Goal: Task Accomplishment & Management: Manage account settings

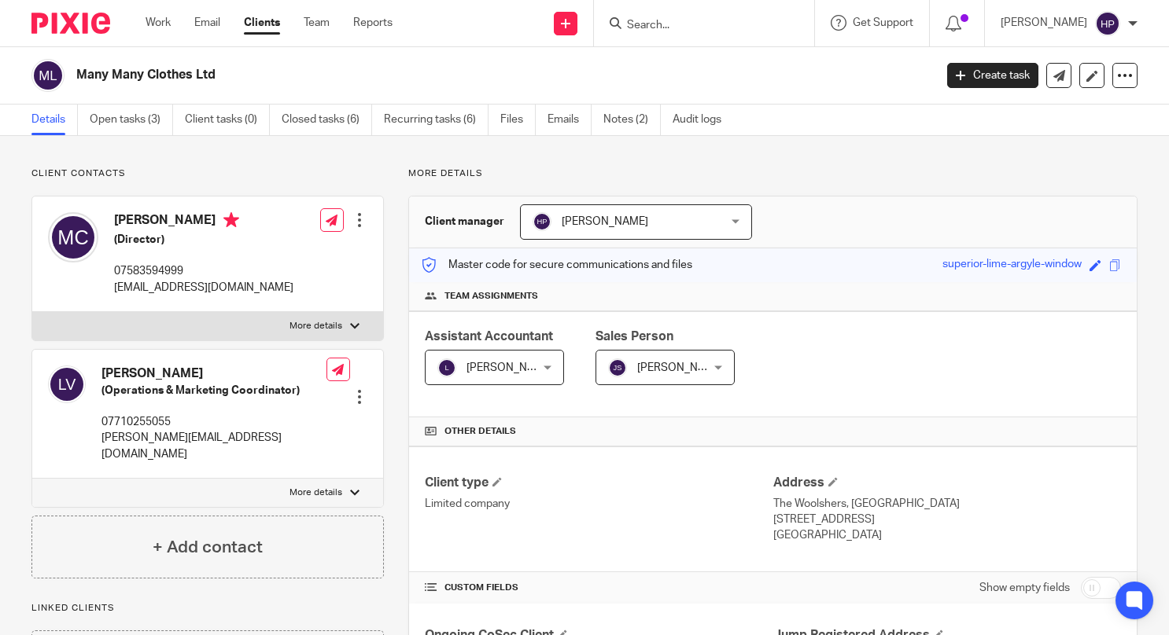
click at [727, 28] on input "Search" at bounding box center [696, 26] width 142 height 14
type input "Oomph Holdings"
click button "submit" at bounding box center [0, 0] width 0 height 0
click at [704, 68] on link at bounding box center [719, 62] width 195 height 24
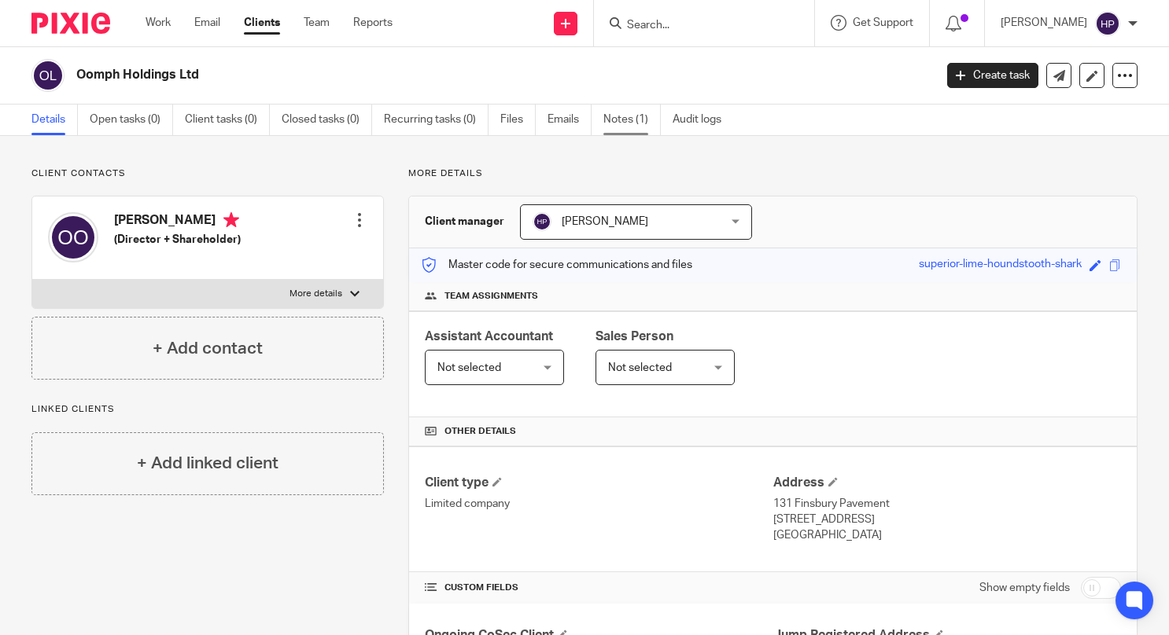
click at [631, 123] on link "Notes (1)" at bounding box center [631, 120] width 57 height 31
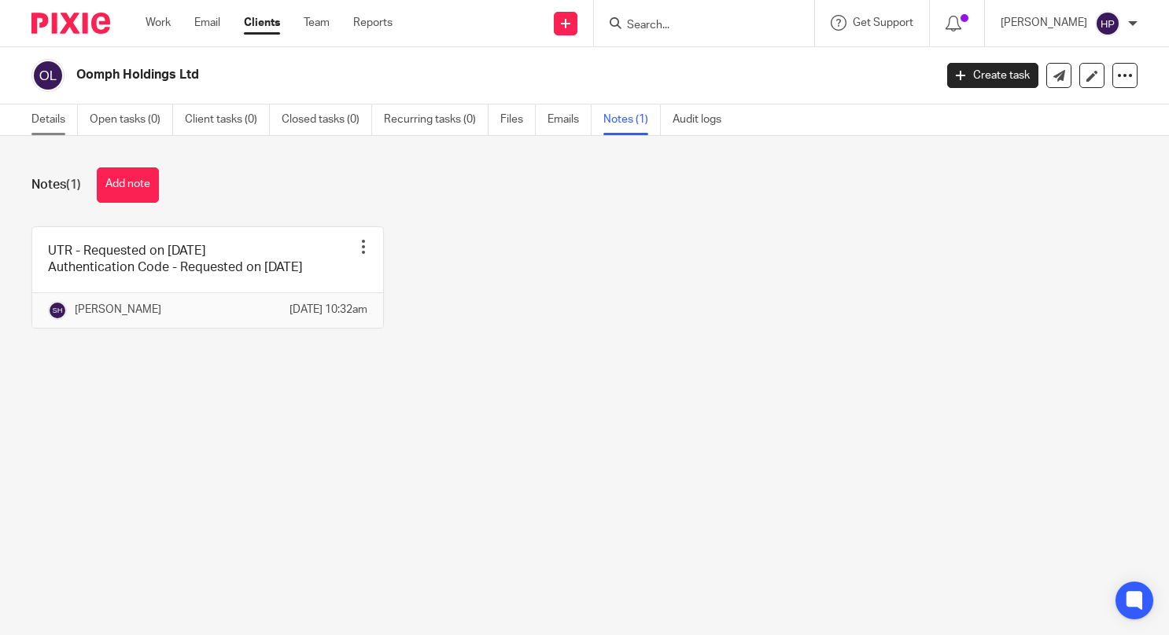
click at [53, 128] on link "Details" at bounding box center [54, 120] width 46 height 31
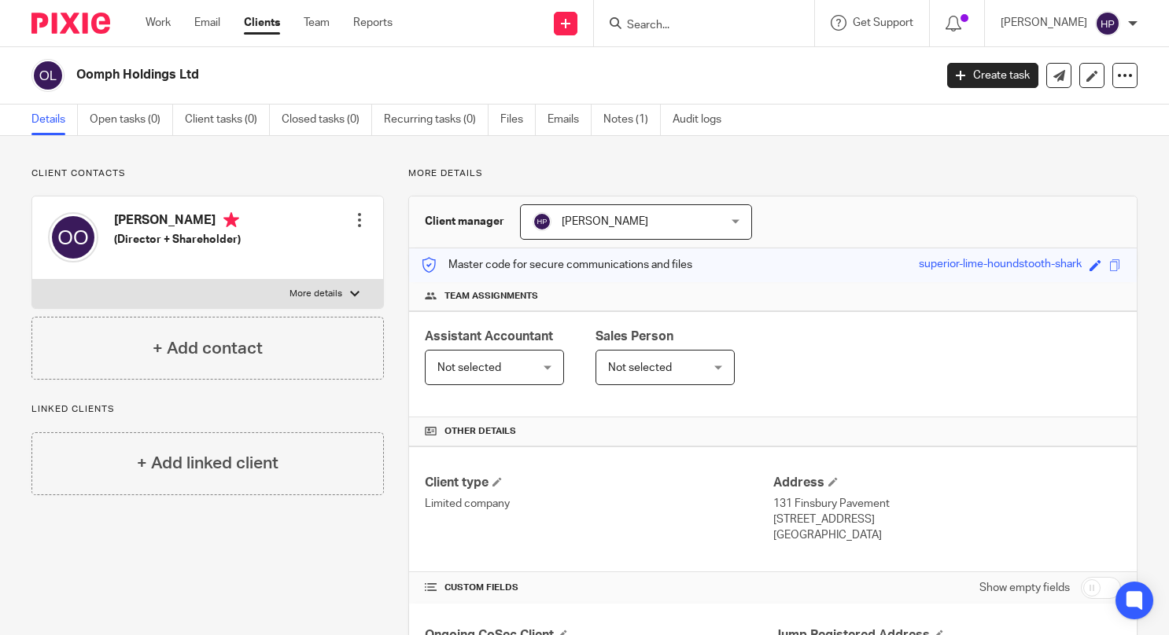
click at [355, 223] on div at bounding box center [360, 220] width 16 height 16
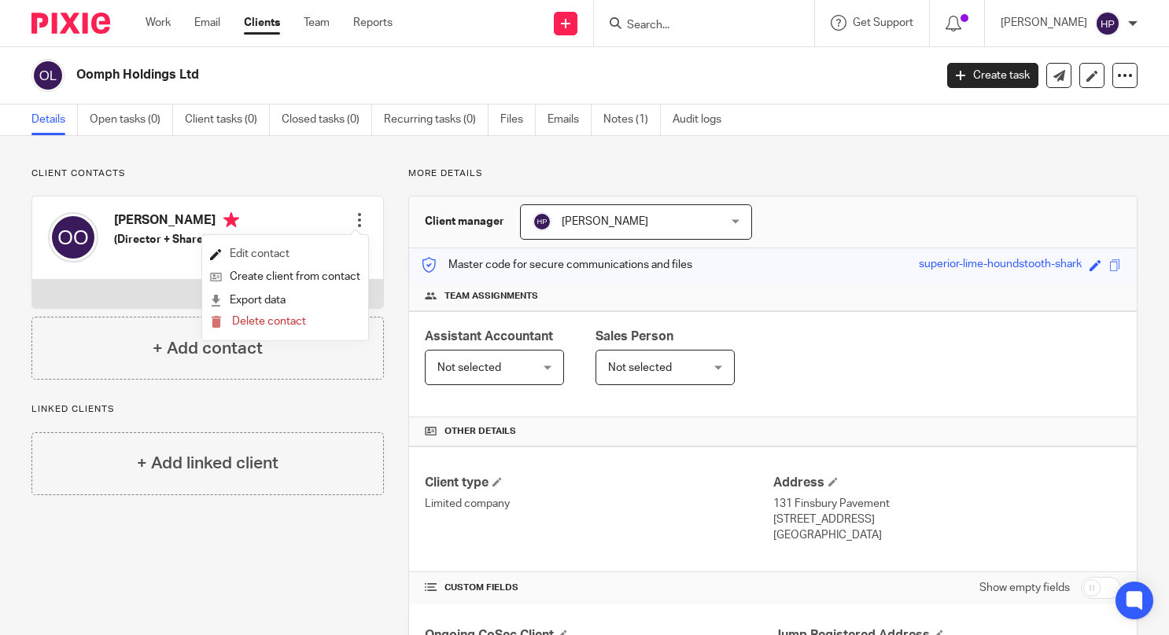
click at [287, 256] on link "Edit contact" at bounding box center [285, 254] width 150 height 23
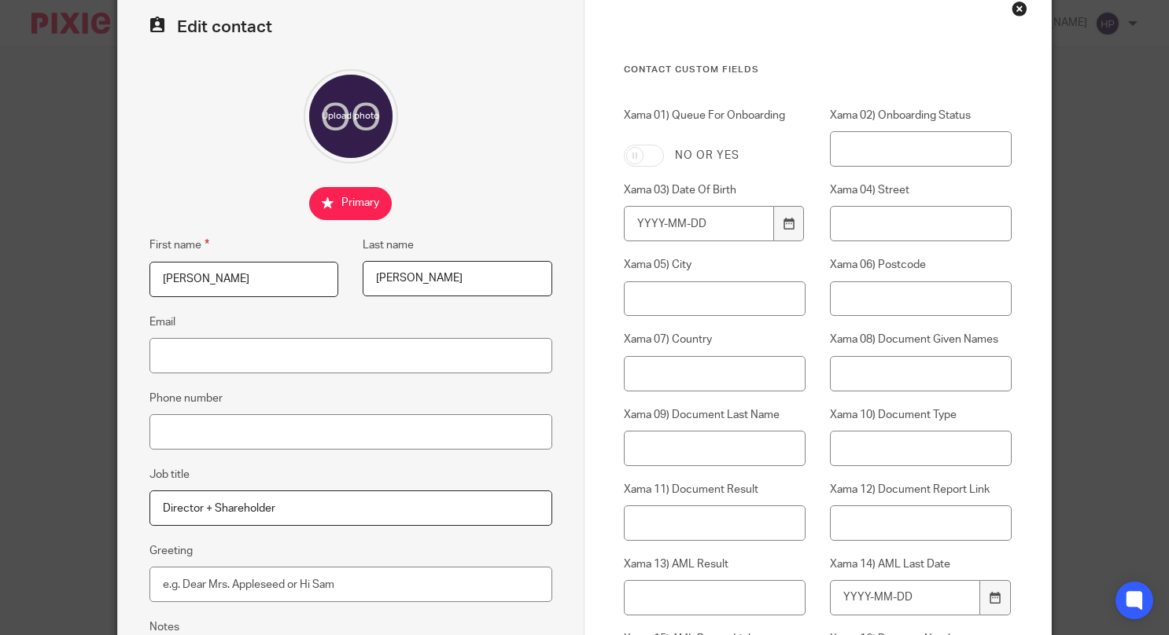
scroll to position [157, 0]
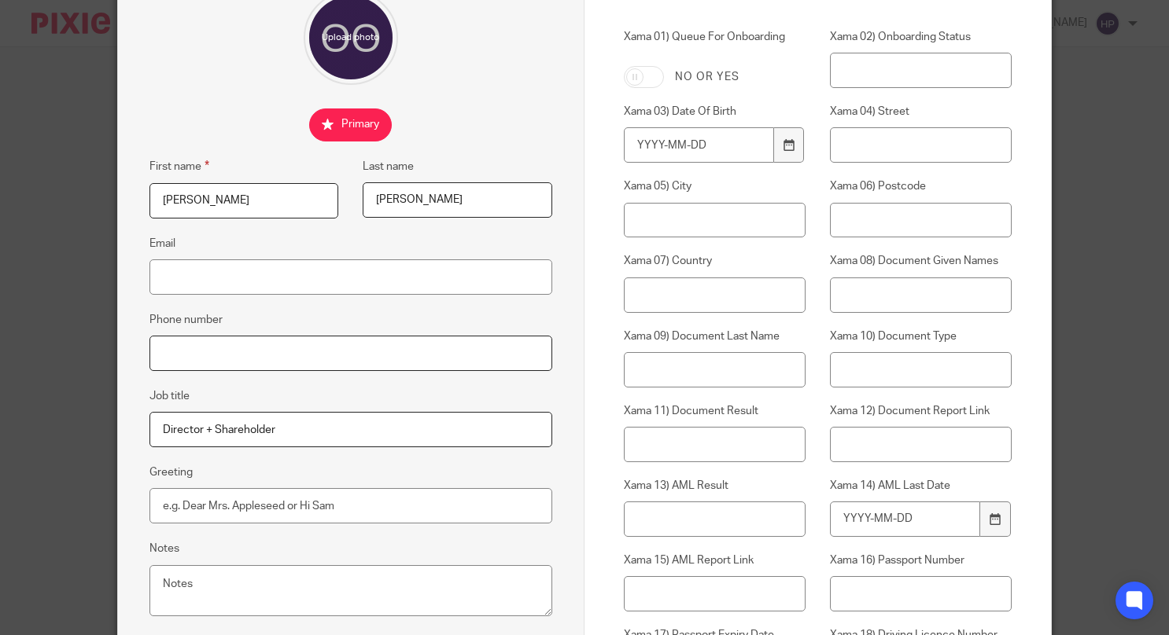
click at [260, 357] on input "Phone number" at bounding box center [350, 353] width 403 height 35
paste input "07804284737"
type input "07804284737"
click at [1083, 363] on div "Edit contact First name Omar Last name Oakes Email Phone number 07804284737 Job…" at bounding box center [584, 317] width 1169 height 635
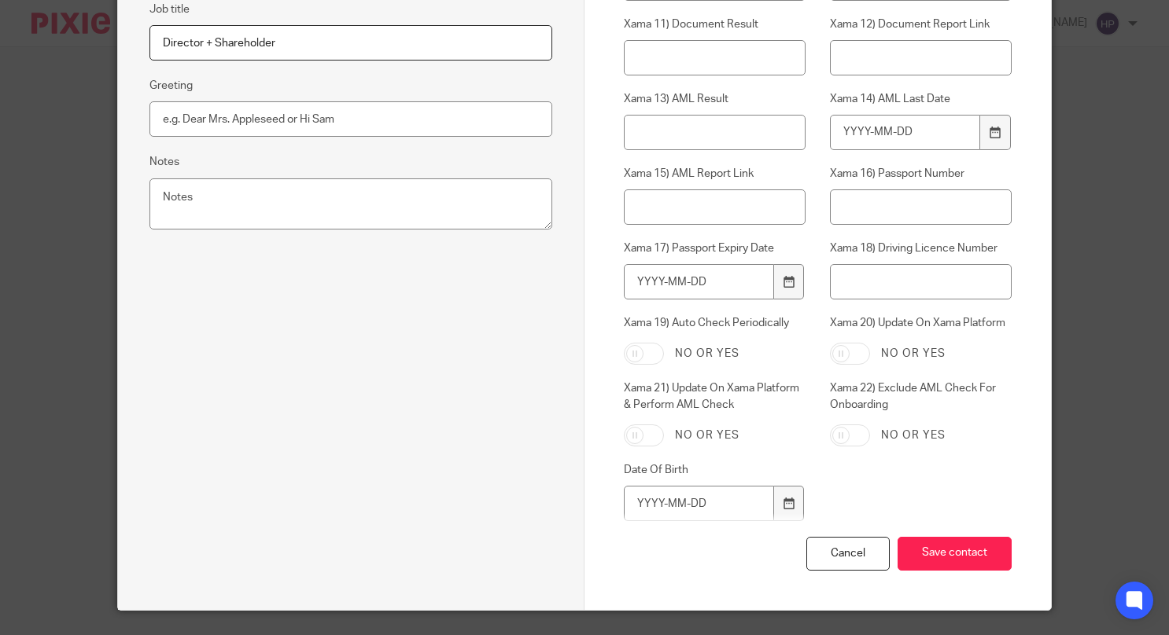
scroll to position [582, 0]
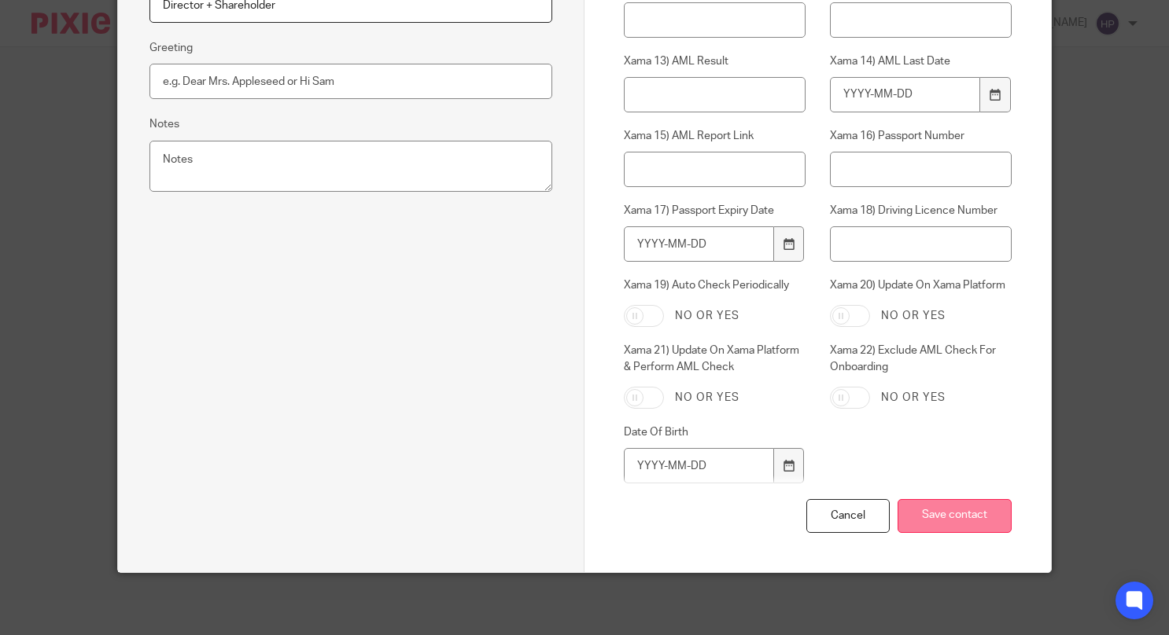
click at [946, 507] on input "Save contact" at bounding box center [954, 516] width 114 height 34
click at [981, 514] on input "Save contact" at bounding box center [954, 516] width 114 height 34
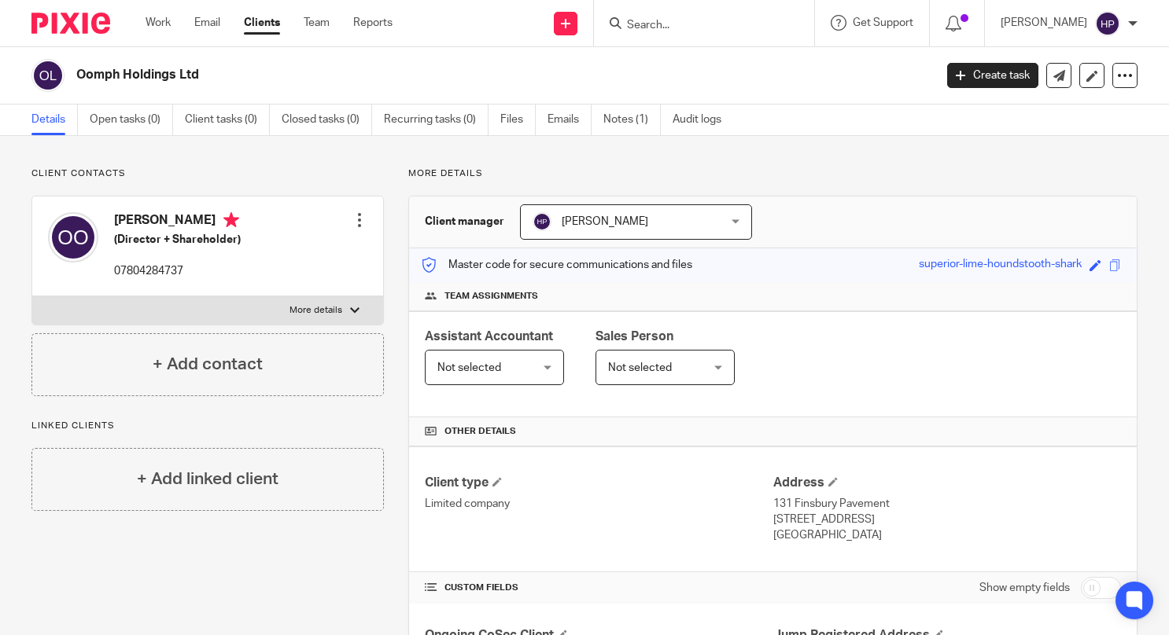
click at [360, 215] on div at bounding box center [360, 220] width 16 height 16
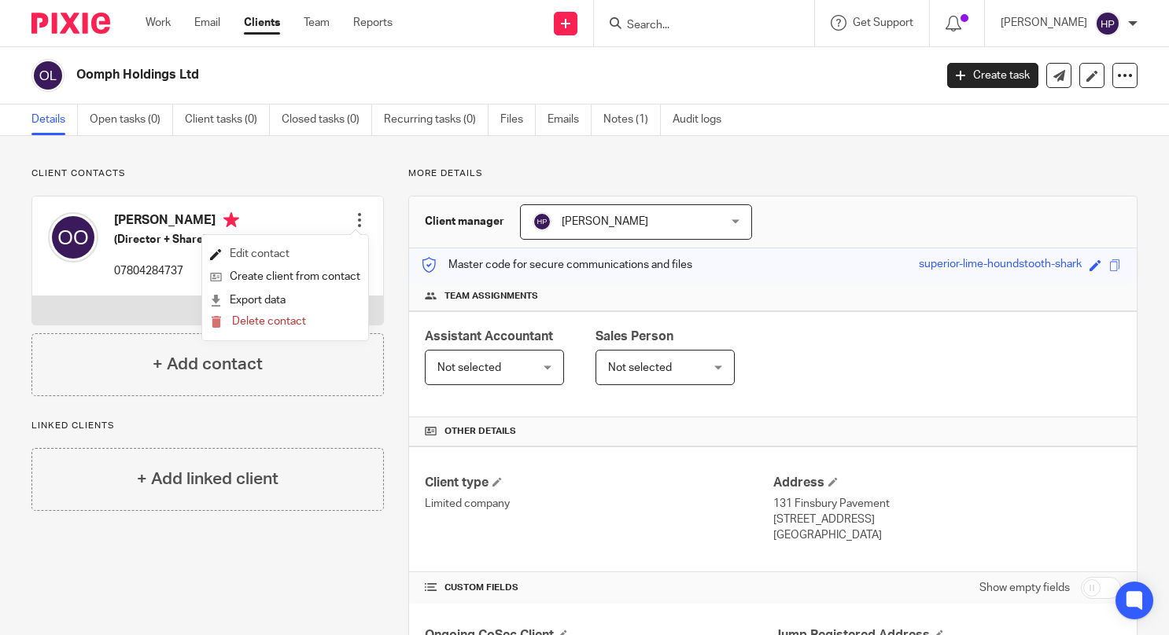
click at [314, 253] on link "Edit contact" at bounding box center [285, 254] width 150 height 23
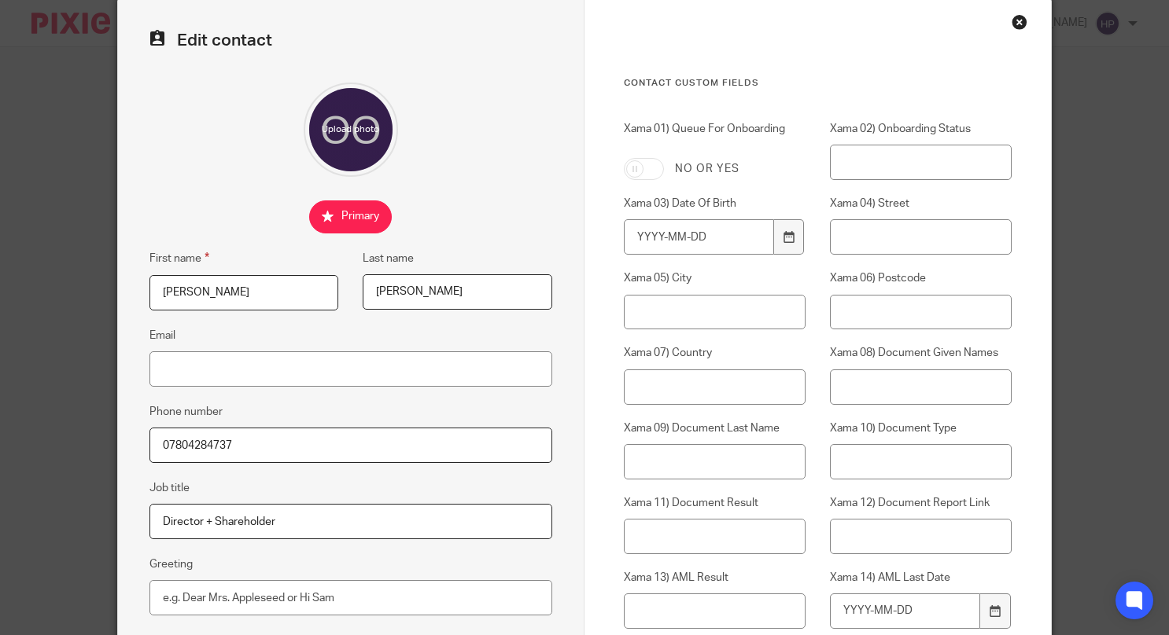
scroll to position [157, 0]
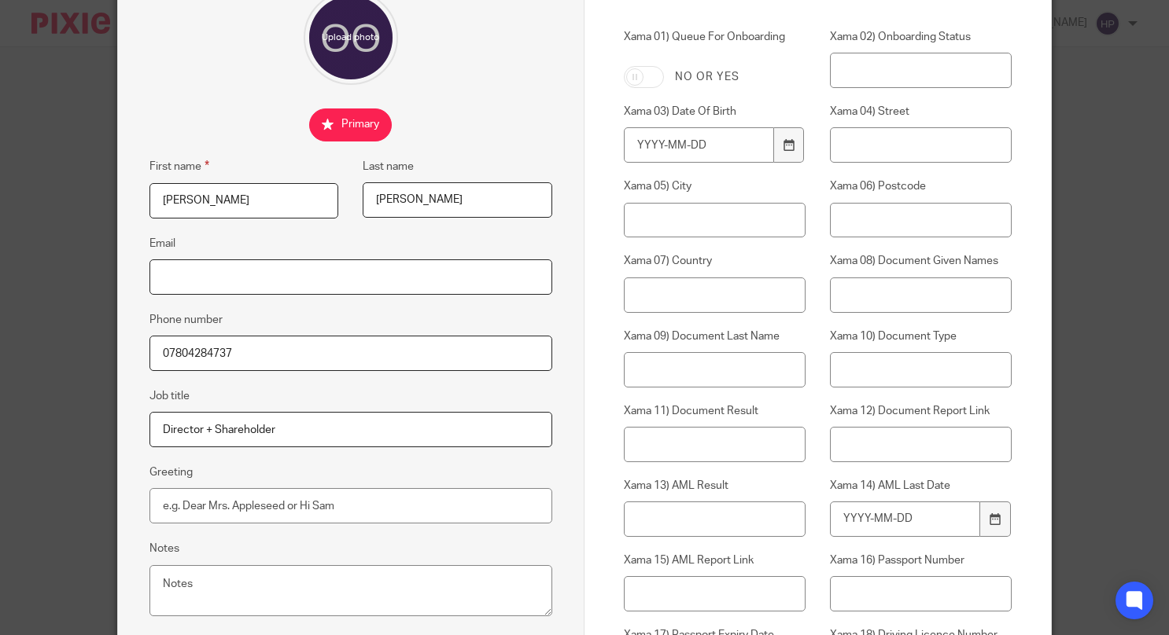
click at [255, 283] on input "Email" at bounding box center [350, 277] width 403 height 35
paste input "[PERSON_NAME][EMAIL_ADDRESS][DOMAIN_NAME]"
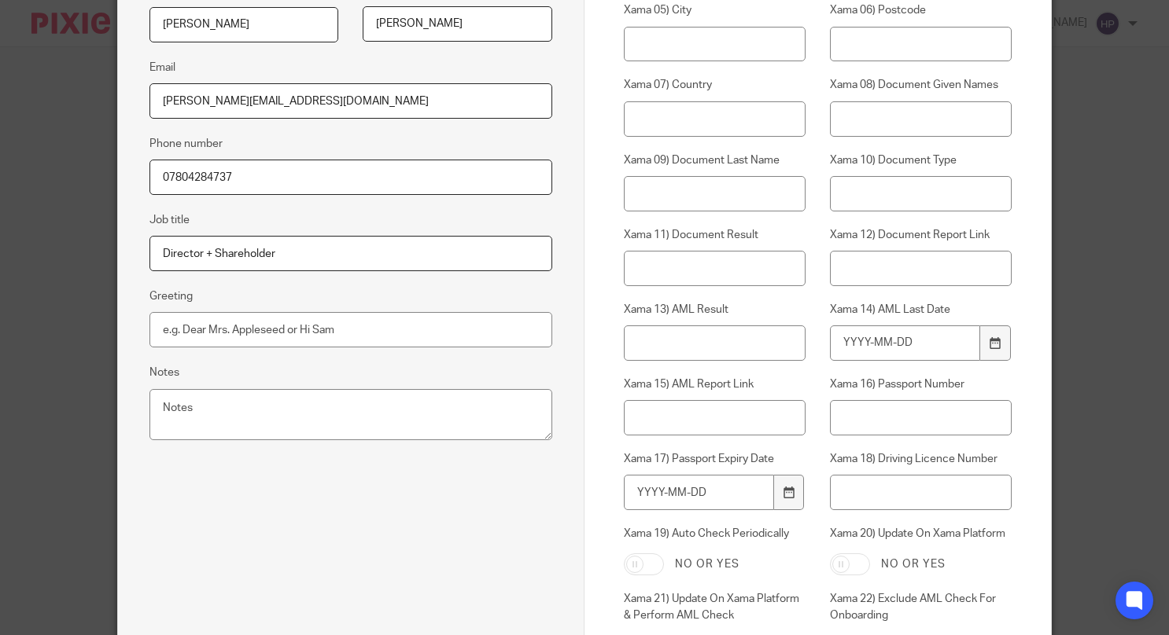
scroll to position [550, 0]
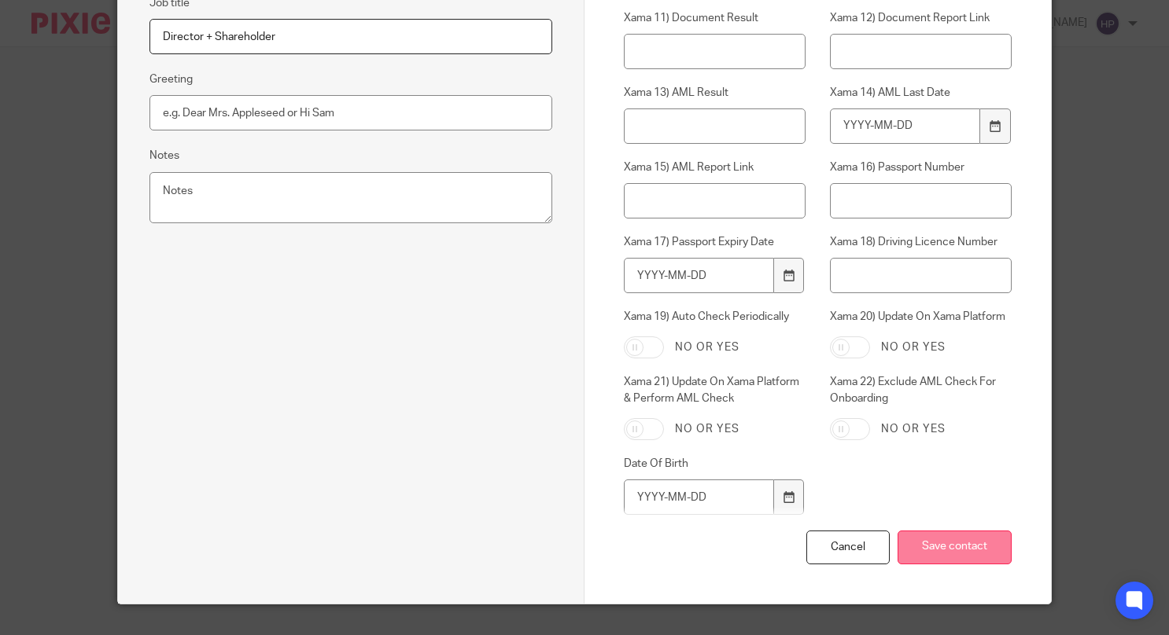
type input "[PERSON_NAME][EMAIL_ADDRESS][DOMAIN_NAME]"
click at [934, 547] on input "Save contact" at bounding box center [954, 548] width 114 height 34
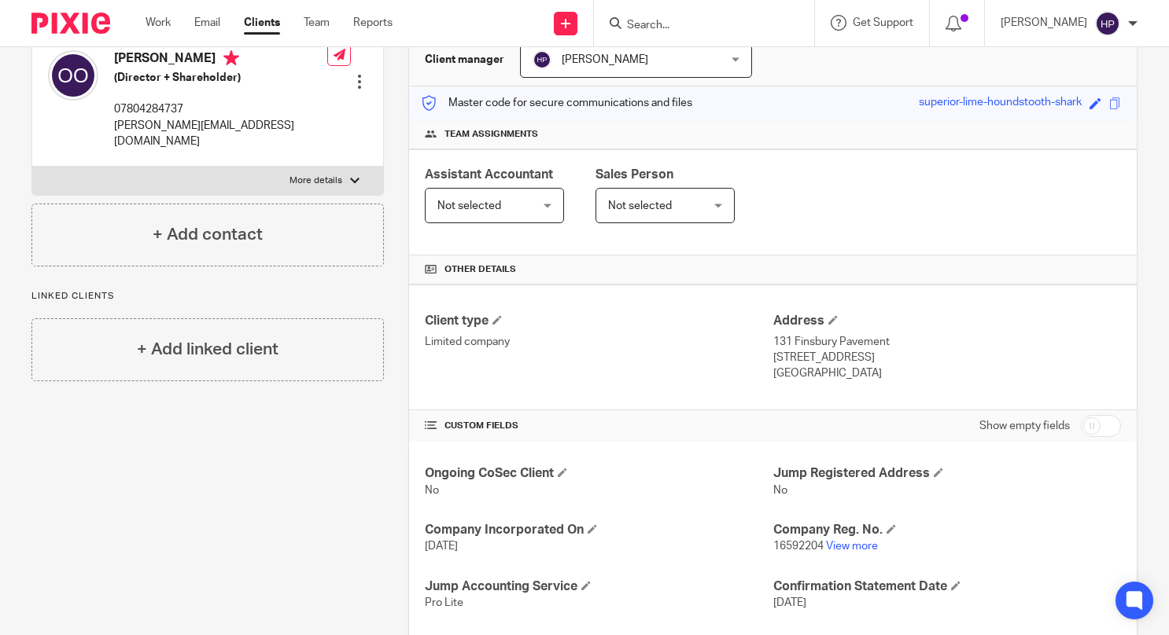
scroll to position [68, 0]
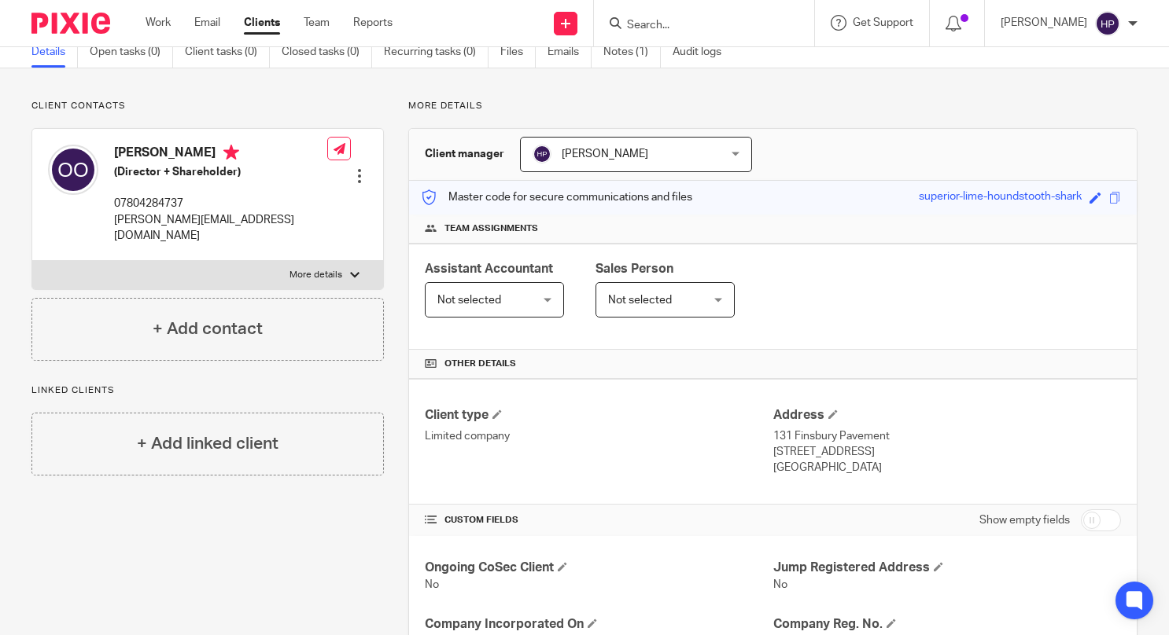
click at [731, 14] on form at bounding box center [709, 23] width 168 height 20
click at [719, 30] on input "Search" at bounding box center [696, 26] width 142 height 14
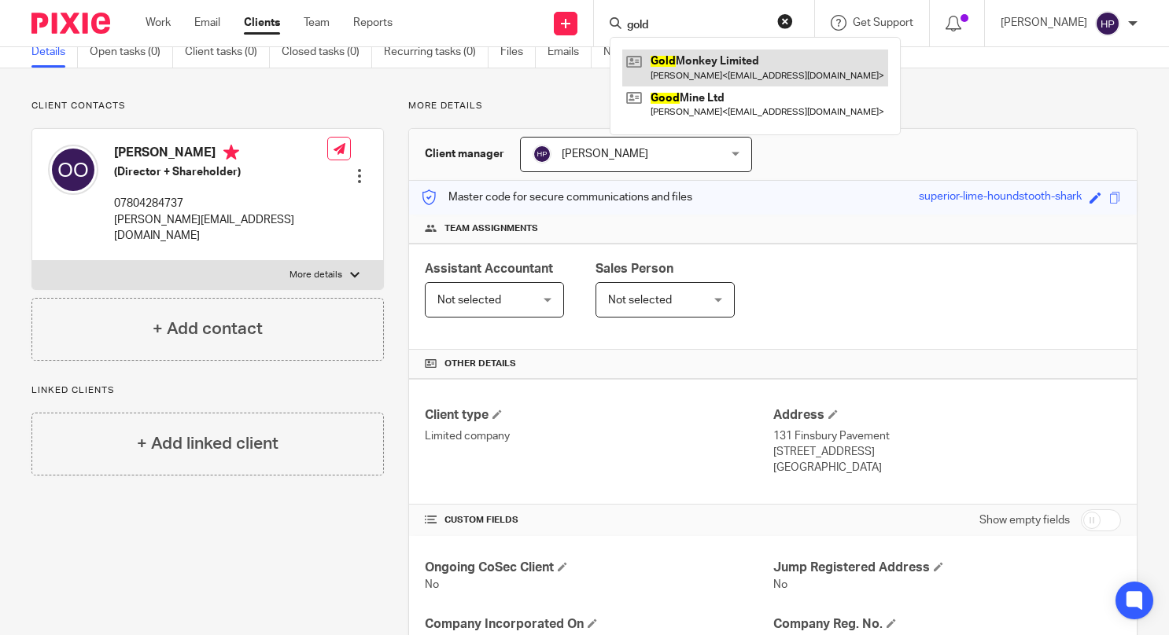
type input "gold"
click at [716, 66] on link at bounding box center [755, 68] width 266 height 36
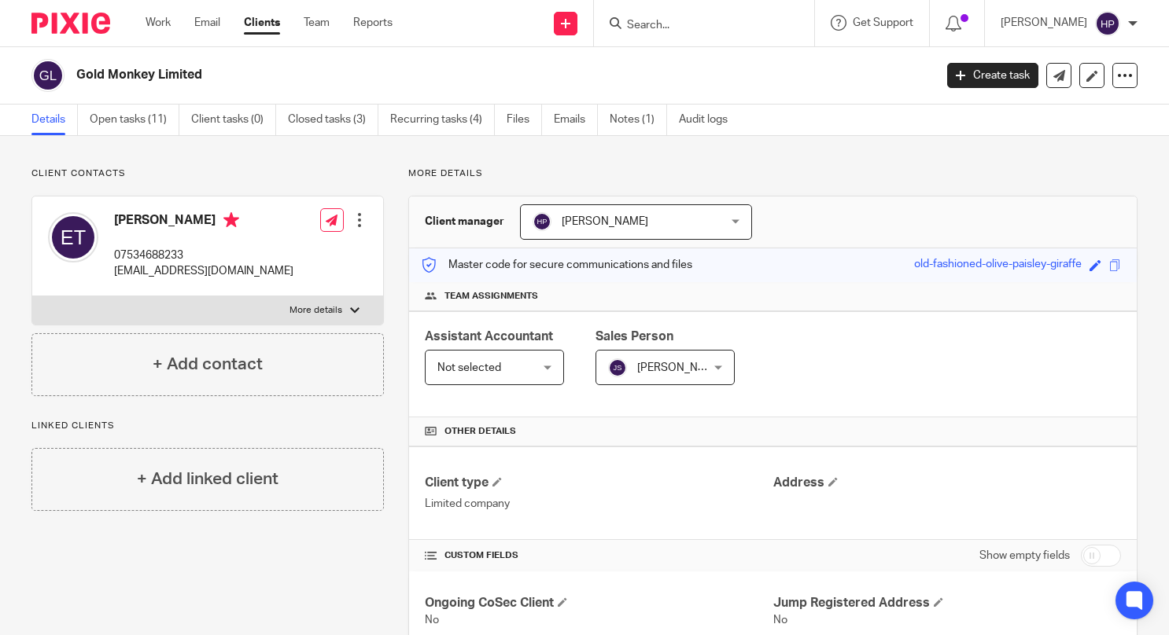
drag, startPoint x: 209, startPoint y: 72, endPoint x: 78, endPoint y: 79, distance: 131.6
click at [78, 79] on h2 "Gold Monkey Limited" at bounding box center [415, 75] width 678 height 17
copy h2 "Gold Monkey Limited"
click at [646, 120] on link "Notes (1)" at bounding box center [637, 120] width 57 height 31
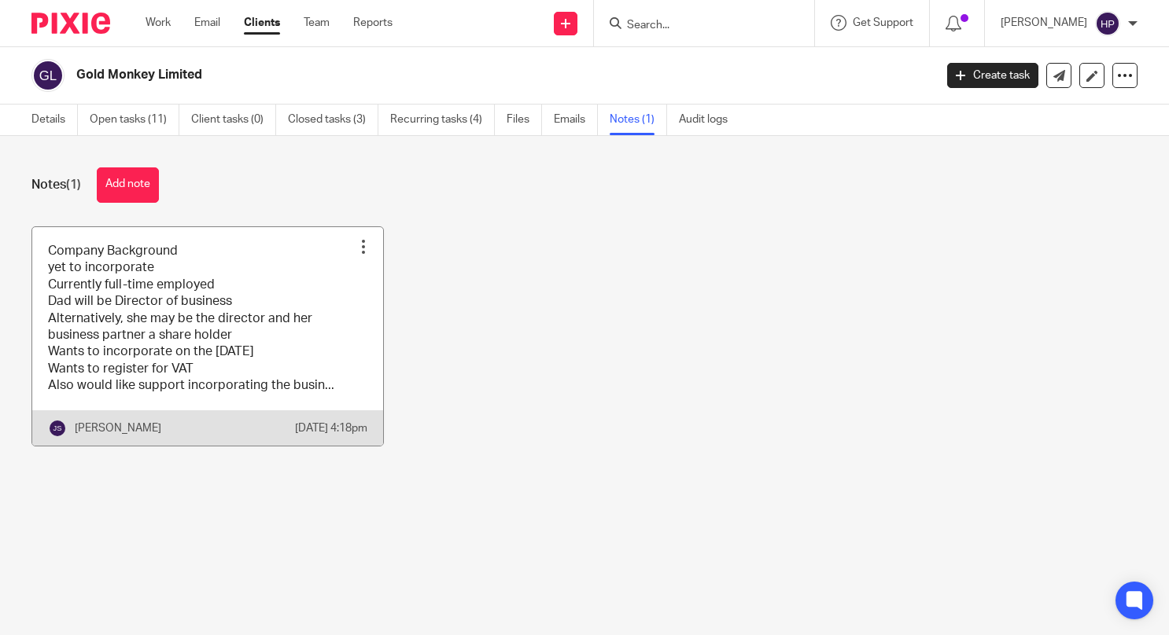
click at [258, 336] on link at bounding box center [207, 336] width 351 height 219
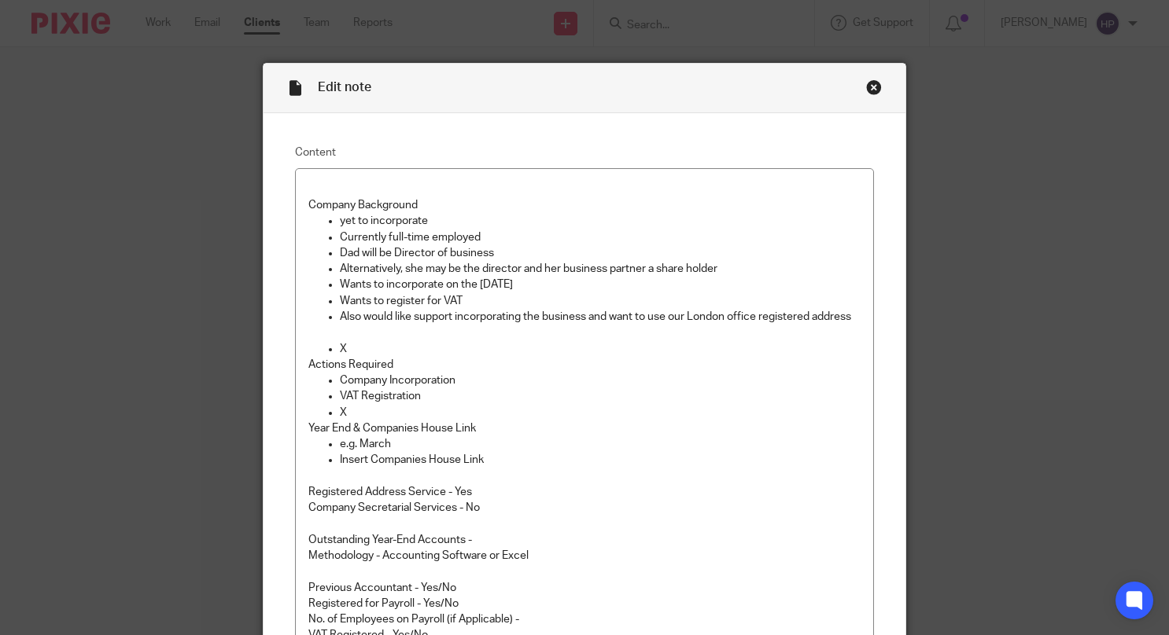
click at [868, 79] on div "Edit note" at bounding box center [583, 89] width 641 height 50
click at [868, 84] on div "Close this dialog window" at bounding box center [874, 87] width 16 height 16
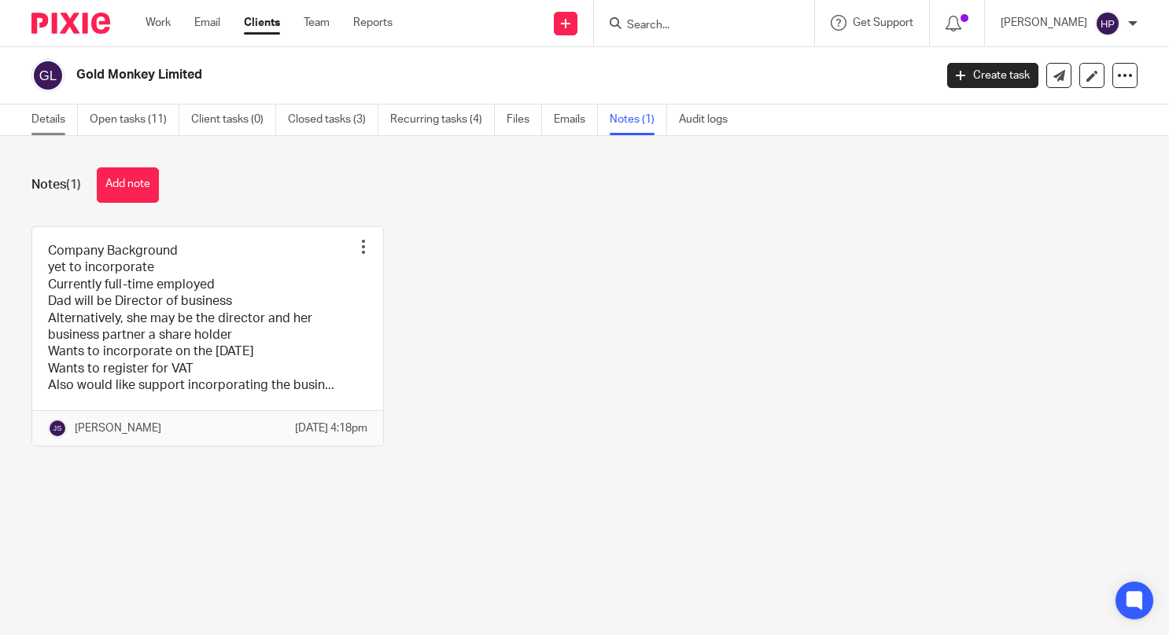
click at [57, 118] on link "Details" at bounding box center [54, 120] width 46 height 31
